Goal: Task Accomplishment & Management: Manage account settings

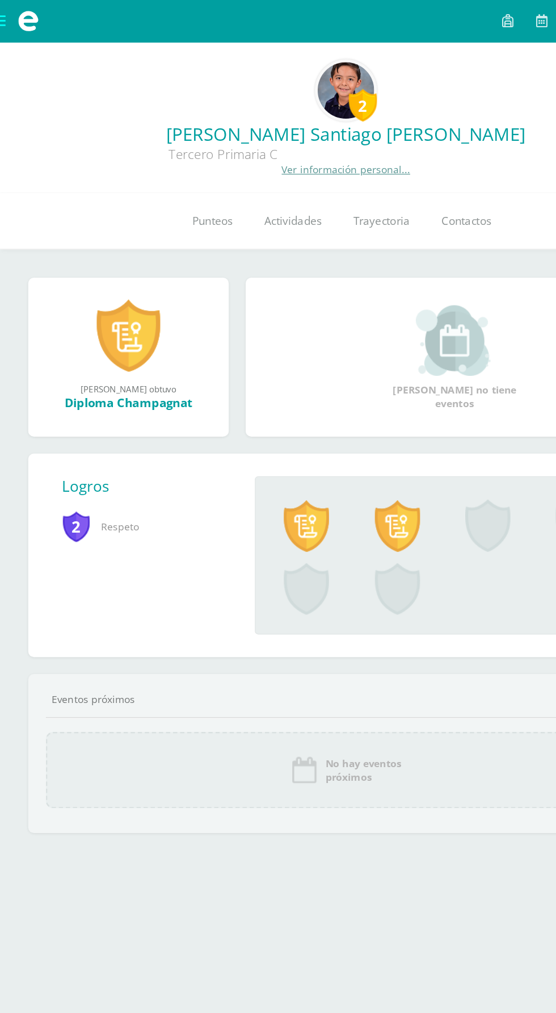
click at [14, 6] on span at bounding box center [22, 17] width 45 height 34
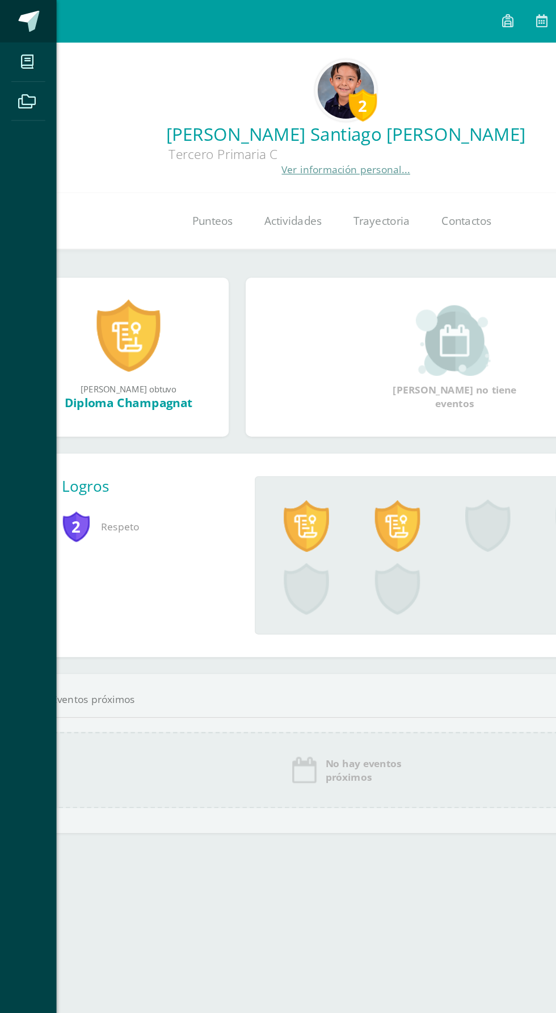
click at [31, 18] on span at bounding box center [23, 17] width 17 height 17
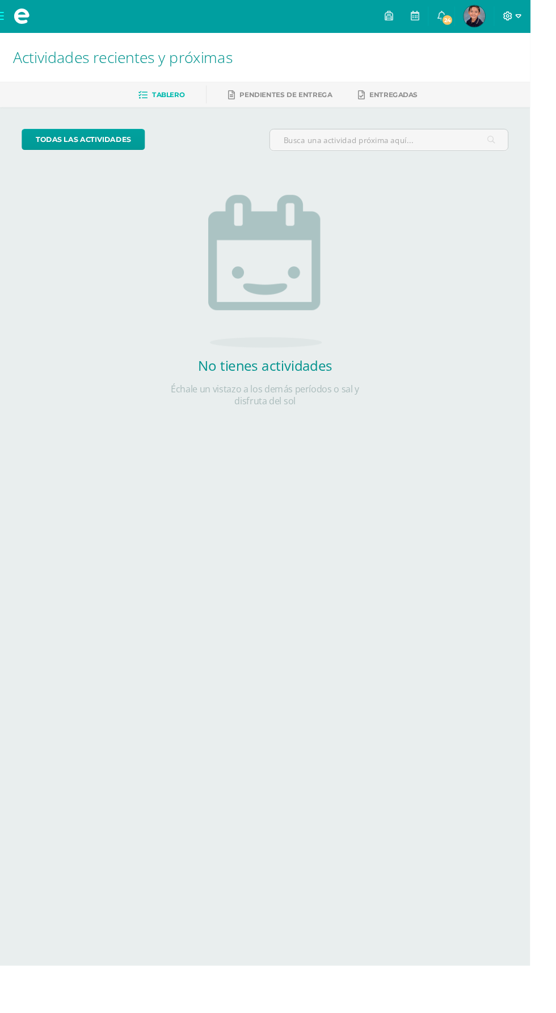
click at [547, 16] on icon at bounding box center [544, 17] width 6 height 10
click at [541, 82] on span "Cerrar sesión" at bounding box center [535, 77] width 51 height 11
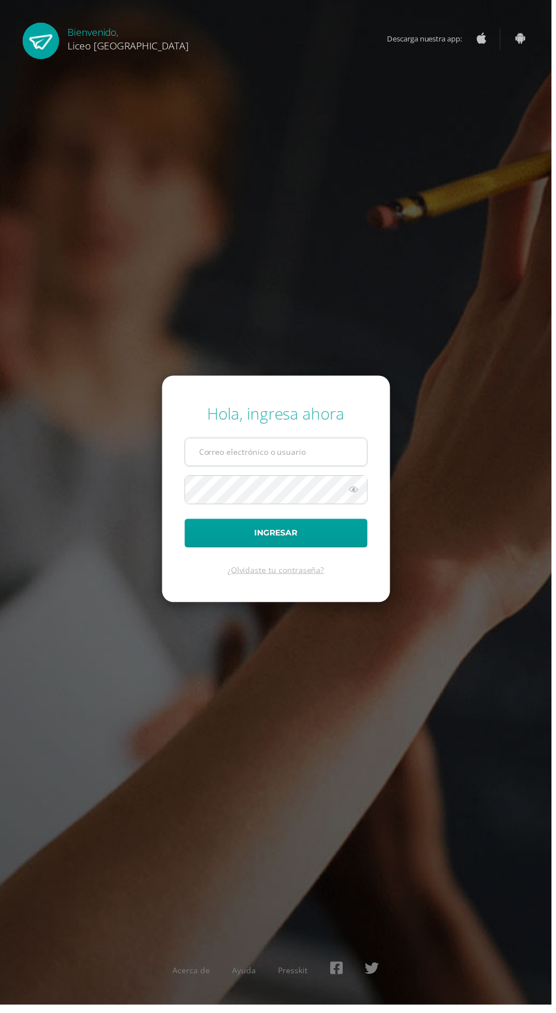
click at [281, 470] on input "text" at bounding box center [278, 456] width 183 height 28
type input "20240099"
click at [186, 523] on button "Ingresar" at bounding box center [278, 537] width 185 height 29
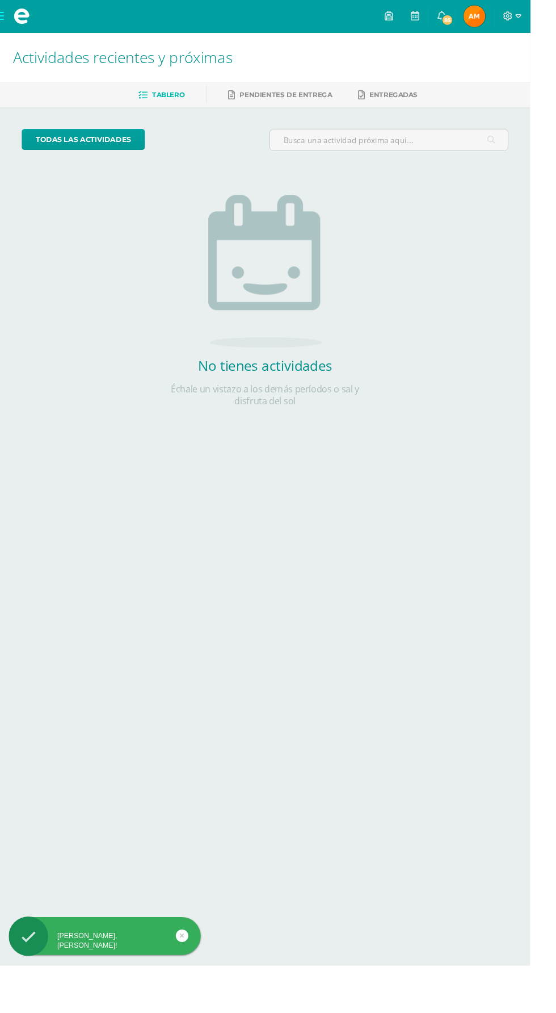
click at [512, 16] on span "Adriana Mi Perfil" at bounding box center [497, 17] width 27 height 23
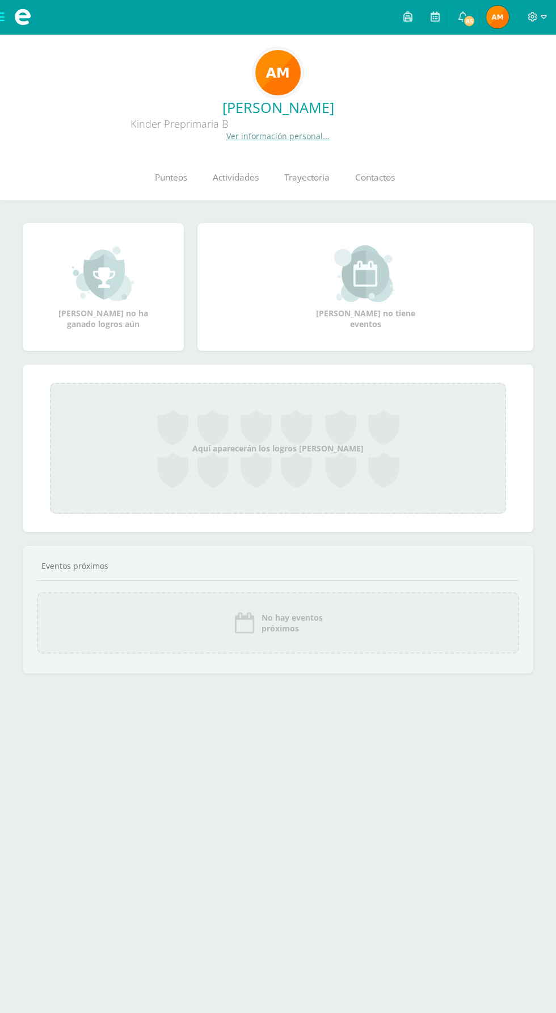
click at [295, 136] on link "Ver información personal..." at bounding box center [278, 136] width 103 height 11
